Goal: Task Accomplishment & Management: Manage account settings

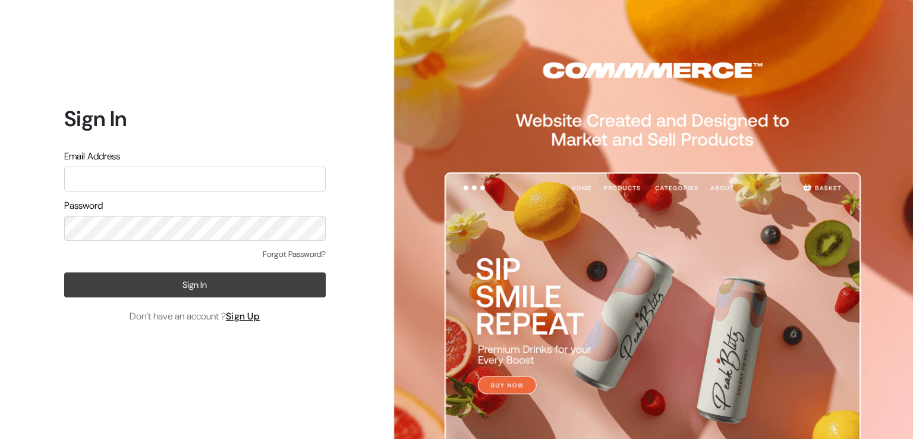
type input "[EMAIL_ADDRESS][DOMAIN_NAME]"
click at [185, 284] on button "Sign In" at bounding box center [195, 284] width 262 height 25
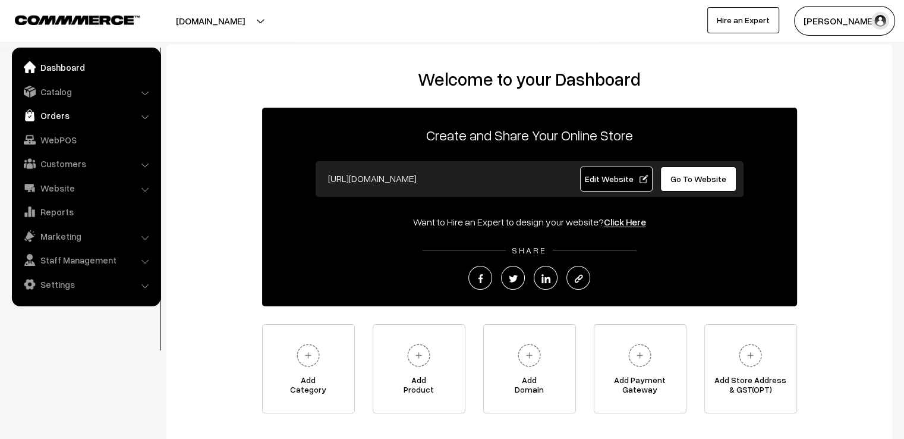
click at [46, 117] on link "Orders" at bounding box center [85, 115] width 141 height 21
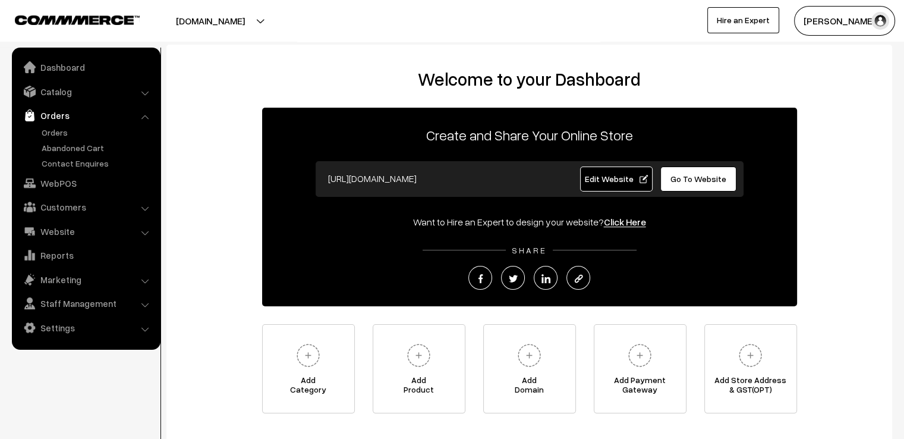
click at [46, 117] on link "Orders" at bounding box center [85, 115] width 141 height 21
click at [47, 134] on link "Orders" at bounding box center [98, 132] width 118 height 12
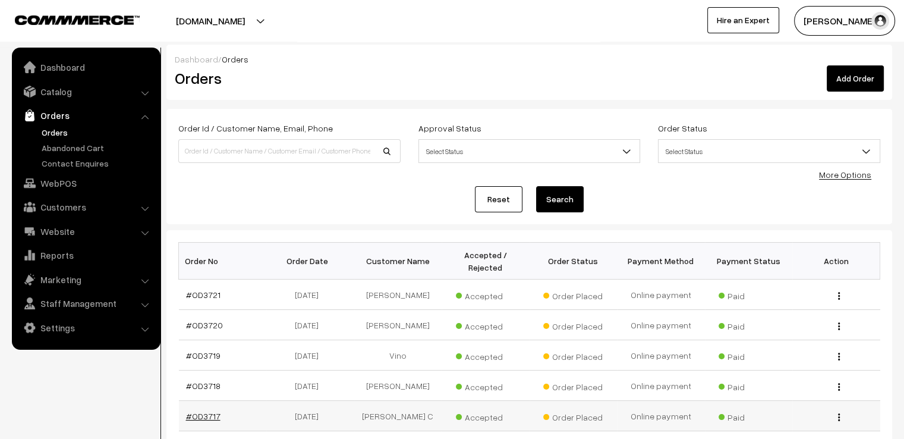
click at [196, 411] on link "#OD3717" at bounding box center [203, 416] width 34 height 10
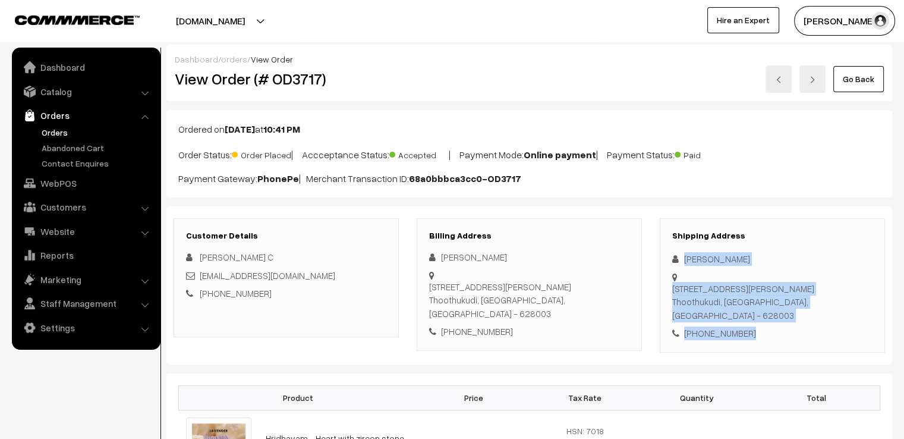
drag, startPoint x: 678, startPoint y: 254, endPoint x: 888, endPoint y: 324, distance: 221.6
click at [883, 332] on div "Shipping Address Dhivya C 77C/1, Vannar 1st Street Melashunmugapuram Thoothukud…" at bounding box center [772, 285] width 225 height 134
copy div "Dhivya C 77C/1, Vannar 1st Street Melashunmugapuram Thoothukudi, Tamil Nadu, In…"
click at [849, 73] on link "Go Back" at bounding box center [858, 79] width 51 height 26
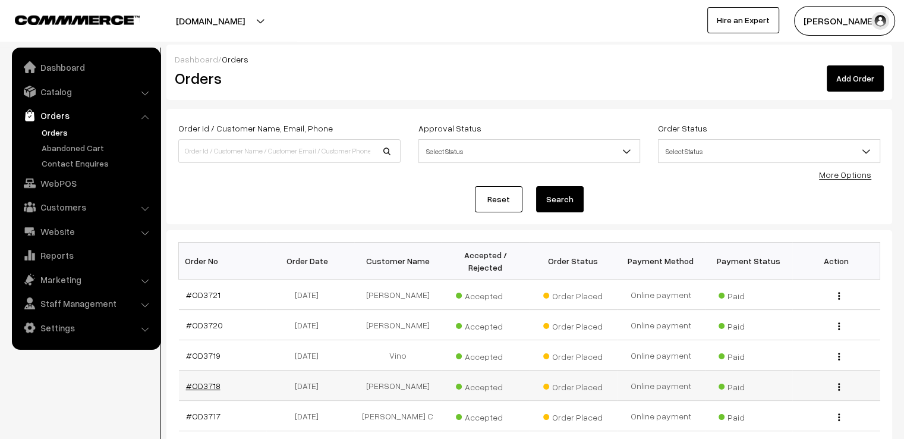
click at [206, 381] on link "#OD3718" at bounding box center [203, 385] width 34 height 10
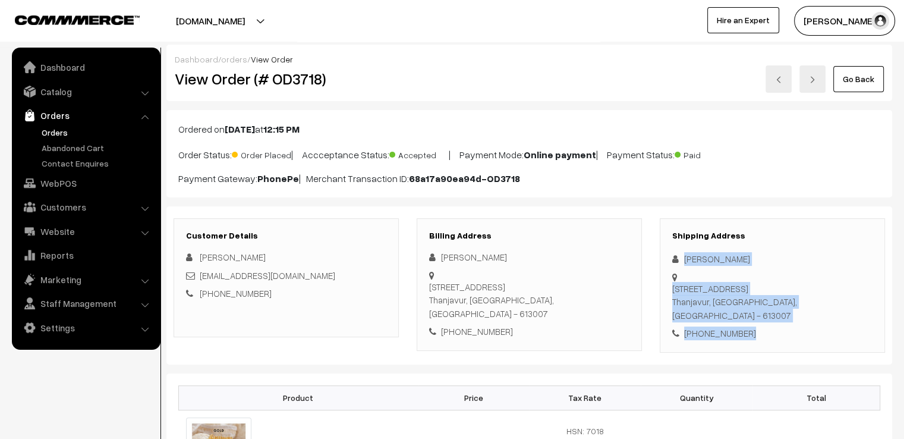
drag, startPoint x: 733, startPoint y: 278, endPoint x: 810, endPoint y: 323, distance: 89.5
click at [810, 323] on div "Shipping Address Prabha Subbaiyan 103,thendral nagar, 3rd street, Indira nagar …" at bounding box center [772, 285] width 225 height 134
click at [860, 75] on link "Go Back" at bounding box center [858, 79] width 51 height 26
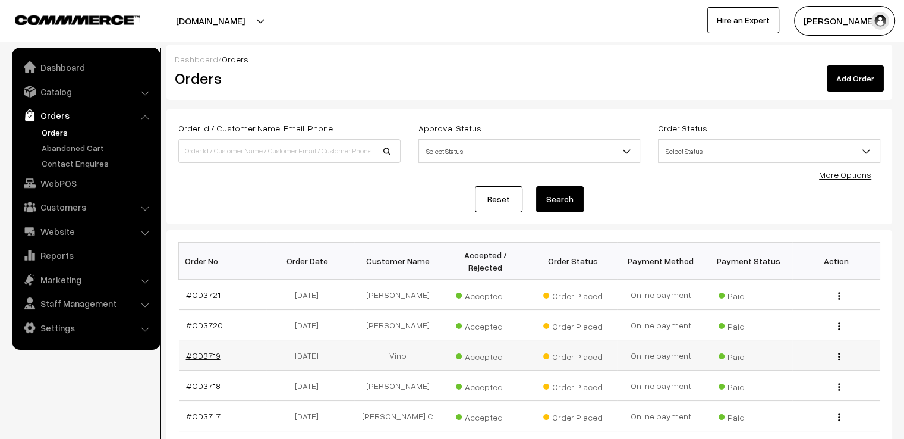
click at [212, 350] on link "#OD3719" at bounding box center [203, 355] width 34 height 10
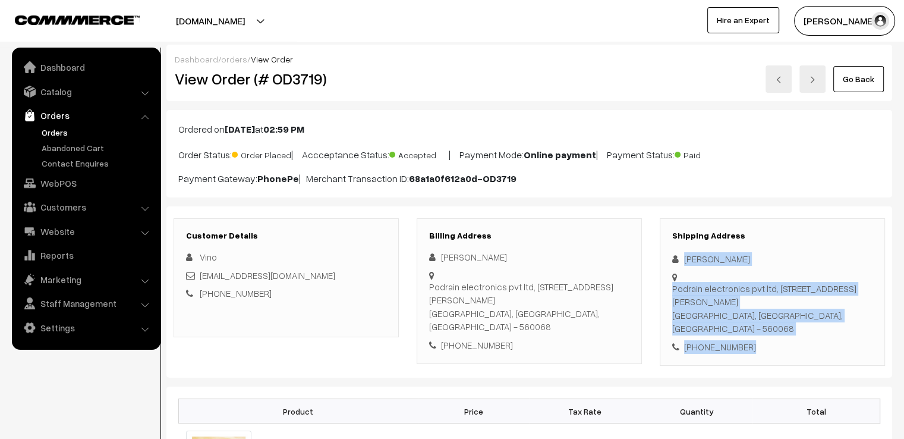
drag, startPoint x: 675, startPoint y: 251, endPoint x: 834, endPoint y: 346, distance: 184.7
click at [834, 346] on div "Shipping Address Zeerath Kumar Podrain electronics pvt ltd, 35, 1st, main road,…" at bounding box center [772, 292] width 225 height 148
copy div "Zeerath Kumar Podrain electronics pvt ltd, 35, 1st, main road, munireddy layout…"
click at [847, 67] on link "Go Back" at bounding box center [858, 79] width 51 height 26
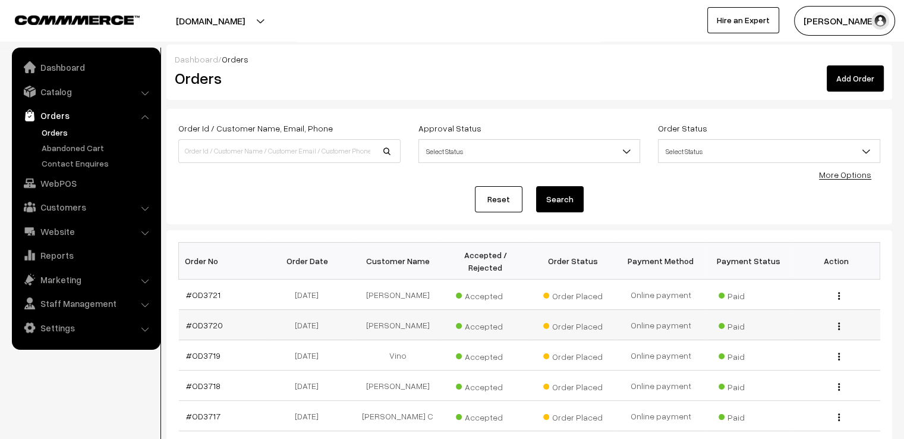
click at [210, 323] on td "#OD3720" at bounding box center [223, 325] width 88 height 30
click at [209, 322] on td "#OD3720" at bounding box center [223, 325] width 88 height 30
click at [212, 323] on td "#OD3720" at bounding box center [223, 325] width 88 height 30
click at [238, 314] on td "#OD3720" at bounding box center [223, 325] width 88 height 30
click at [208, 310] on td "#OD3720" at bounding box center [223, 325] width 88 height 30
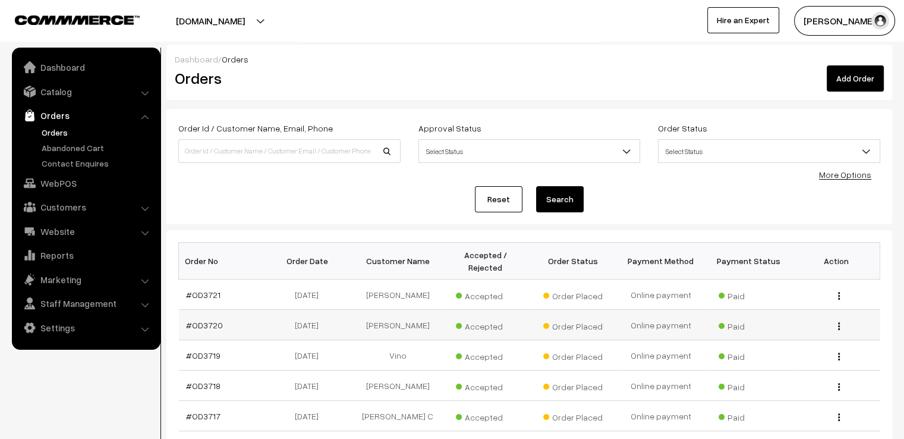
click at [208, 310] on td "#OD3720" at bounding box center [223, 325] width 88 height 30
click at [233, 330] on td "#OD3720" at bounding box center [223, 325] width 88 height 30
click at [203, 320] on link "#OD3720" at bounding box center [204, 325] width 37 height 10
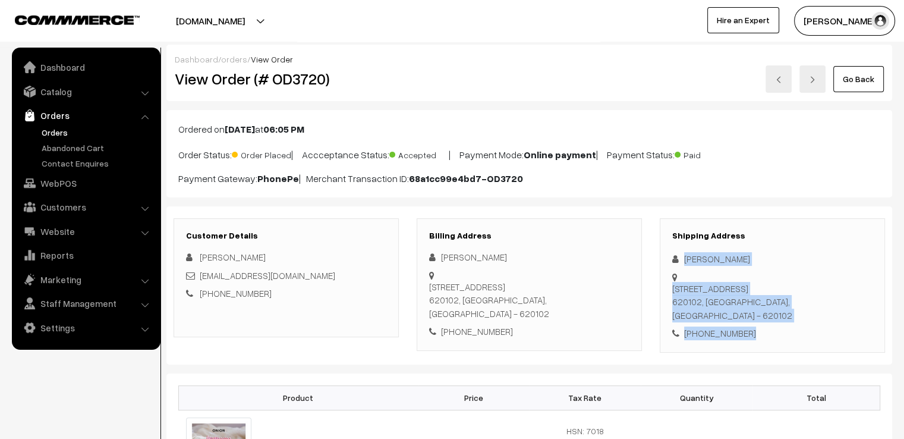
drag, startPoint x: 678, startPoint y: 250, endPoint x: 843, endPoint y: 354, distance: 195.4
click at [777, 326] on div "+91 7373936622" at bounding box center [772, 333] width 200 height 14
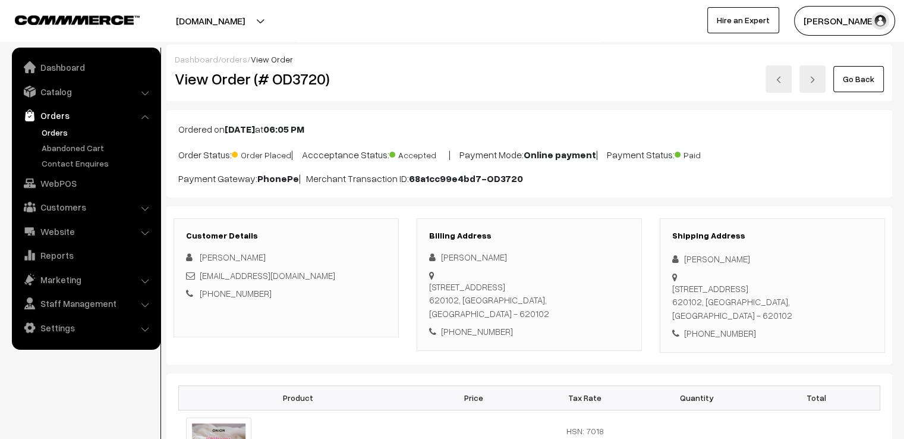
click at [824, 238] on h3 "Shipping Address" at bounding box center [772, 236] width 200 height 10
click at [757, 319] on div "Shipping Address Kavitha Mohan 36/199 Lingam Nagar, Kulumani Main road 620102, …" at bounding box center [772, 285] width 225 height 134
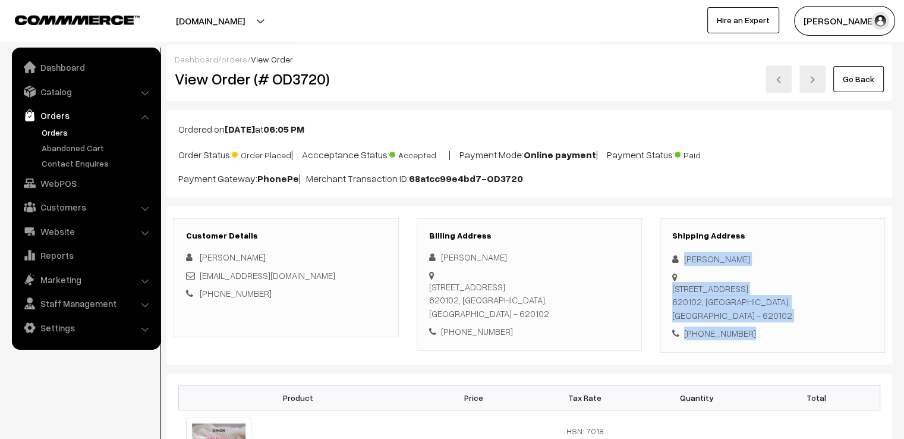
drag, startPoint x: 682, startPoint y: 251, endPoint x: 795, endPoint y: 320, distance: 131.8
click at [795, 320] on div "Shipping Address Kavitha Mohan 36/199 Lingam Nagar, Kulumani Main road 620102, …" at bounding box center [772, 285] width 225 height 134
copy div "Kavitha Mohan 36/199 Lingam Nagar, Kulumani Main road 620102, Tamil Nadu, India…"
click at [844, 79] on link "Go Back" at bounding box center [858, 79] width 51 height 26
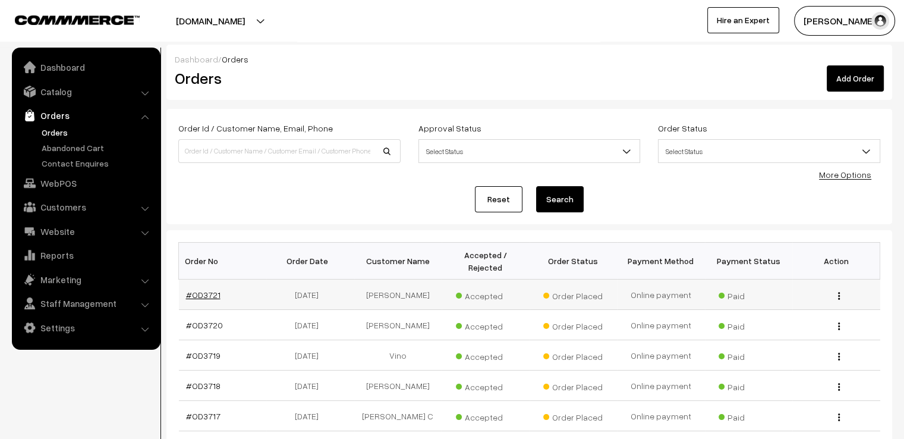
click at [190, 289] on link "#OD3721" at bounding box center [203, 294] width 34 height 10
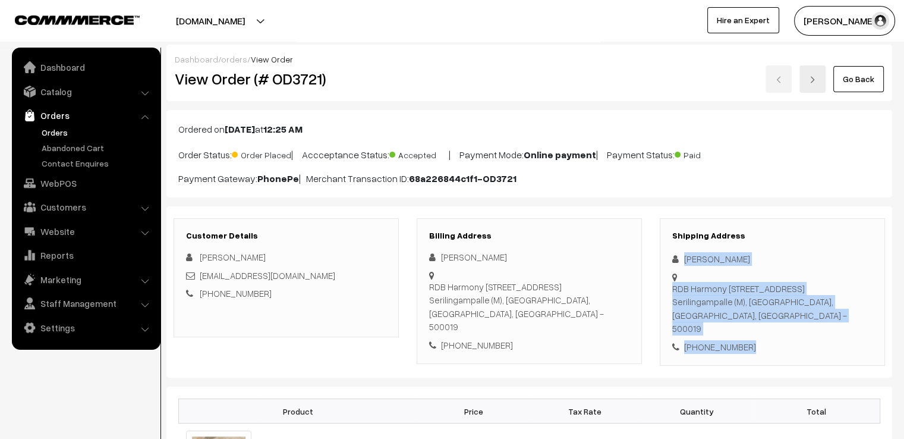
drag, startPoint x: 684, startPoint y: 253, endPoint x: 810, endPoint y: 358, distance: 164.5
click at [810, 358] on div "Shipping Address Divya Mannam RDB Harmony 85 Gachibowli Road Gulmohar Park Colo…" at bounding box center [772, 292] width 225 height 148
